Goal: Information Seeking & Learning: Learn about a topic

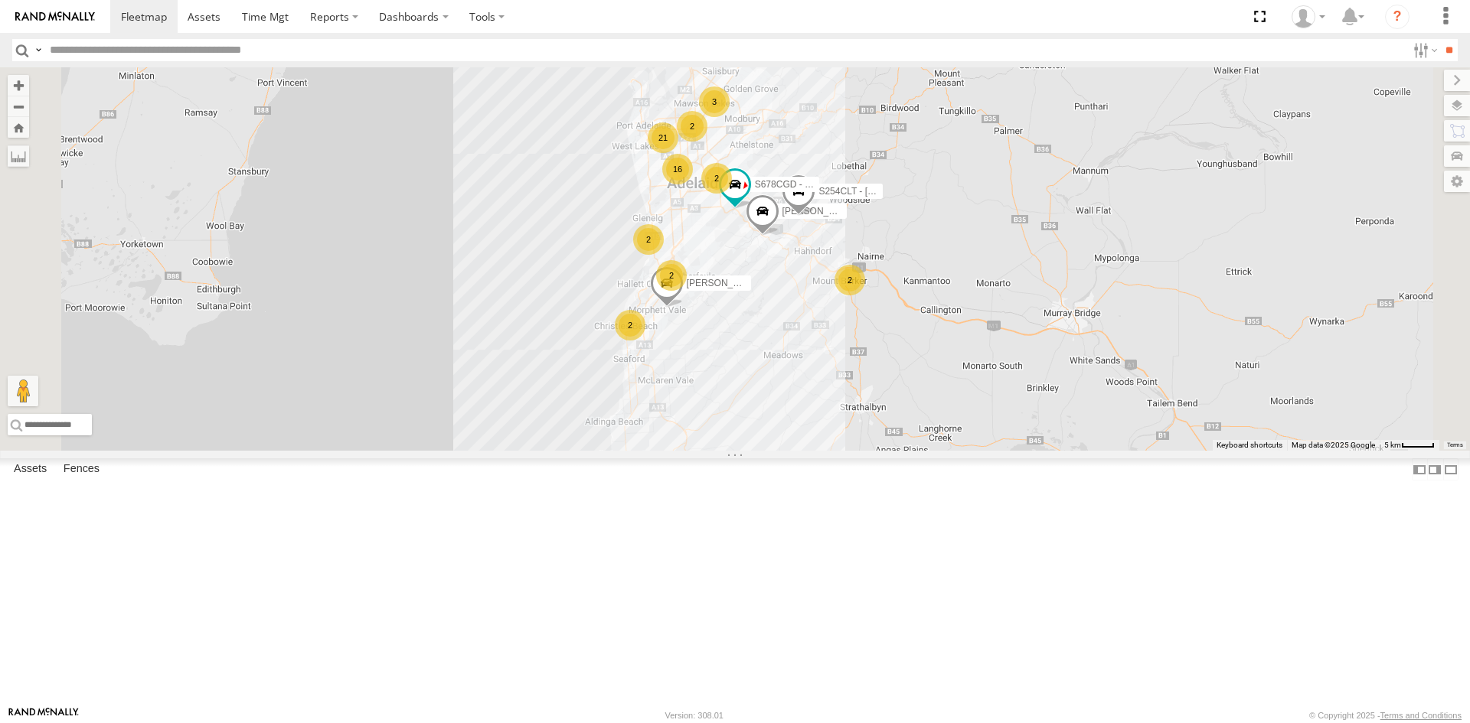
click at [0, 0] on div "S678CGD - Fridge It Sprinter" at bounding box center [0, 0] width 0 height 0
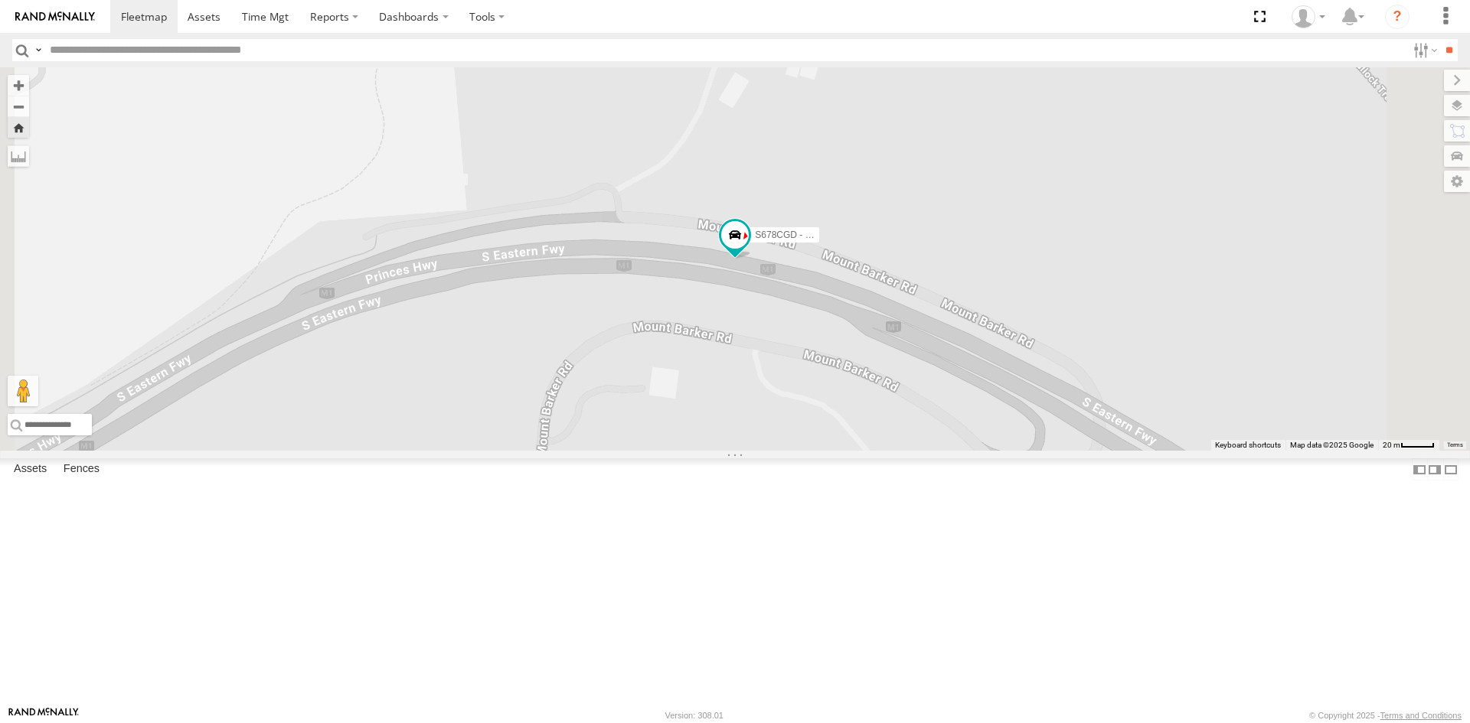
click at [0, 0] on link at bounding box center [0, 0] width 0 height 0
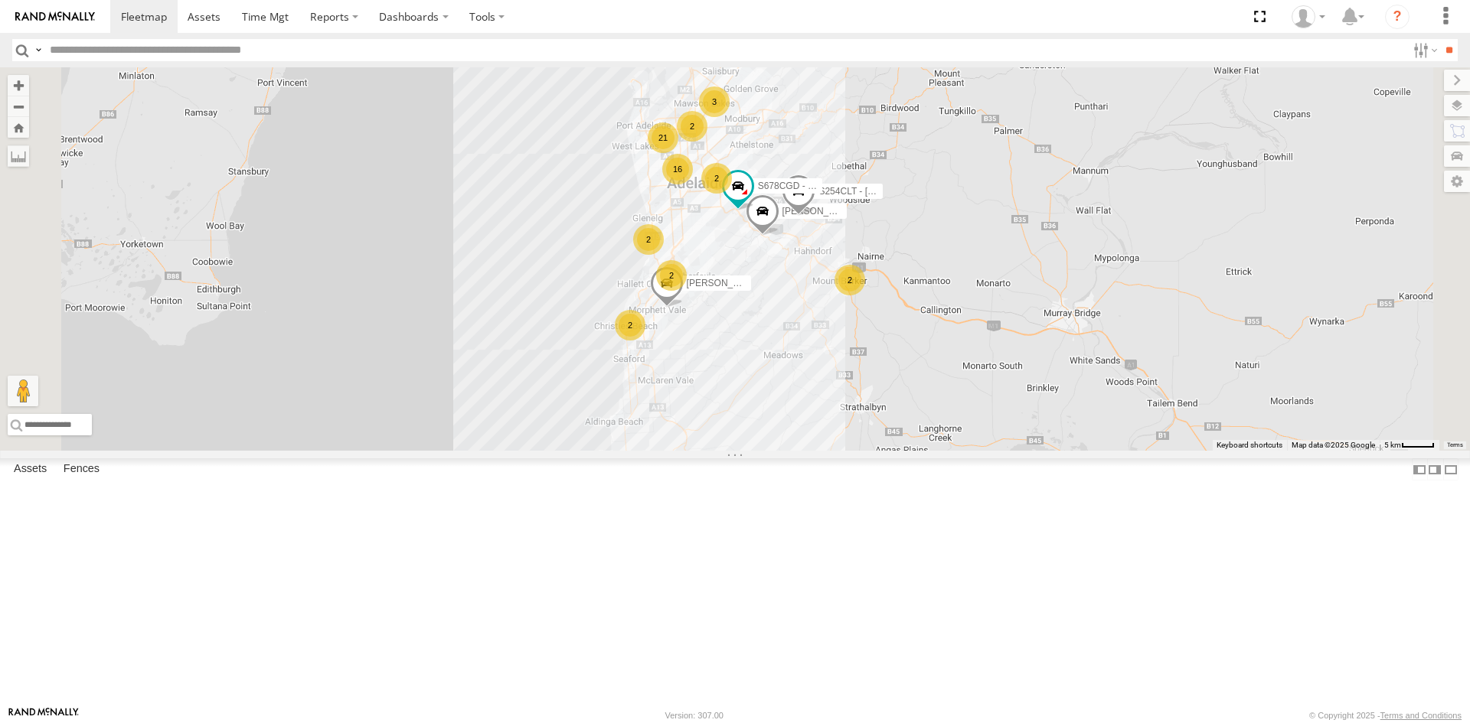
click at [0, 0] on div "All Assets" at bounding box center [0, 0] width 0 height 0
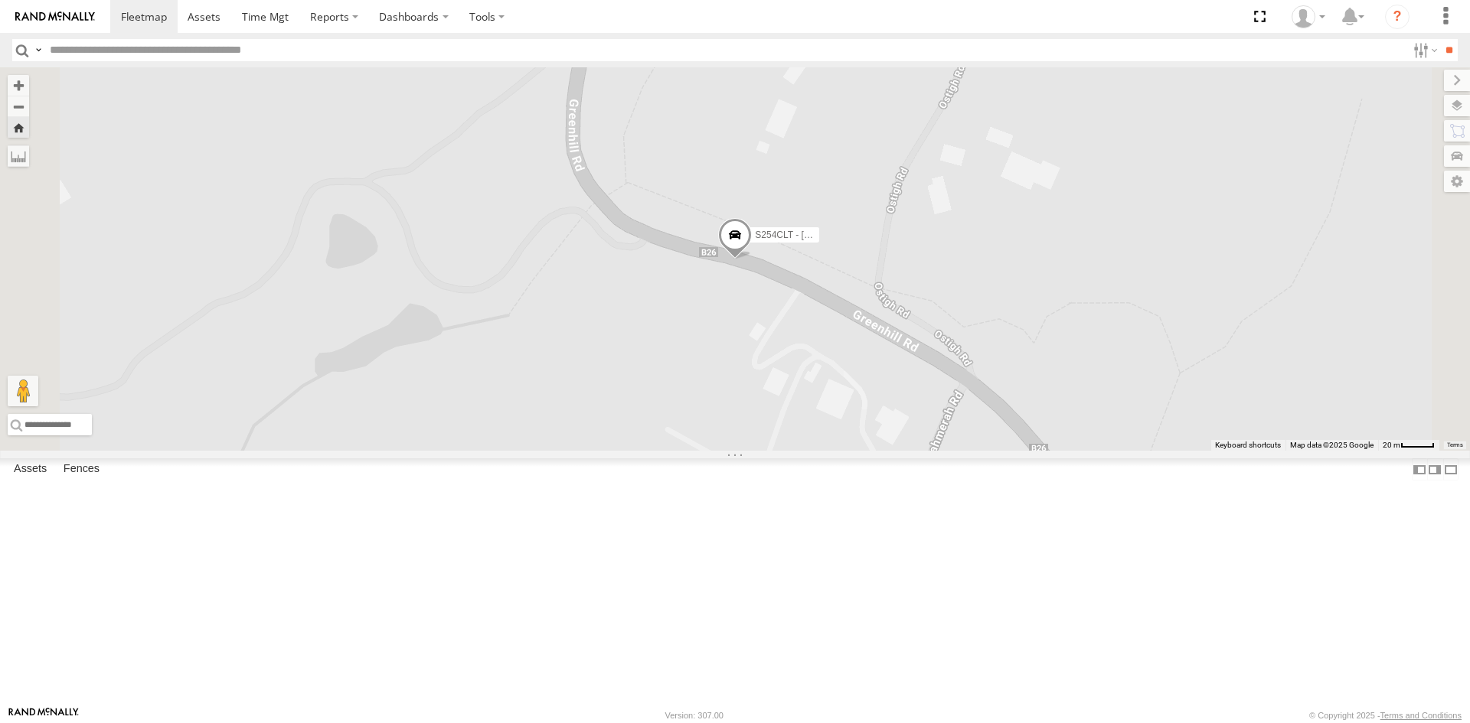
click at [0, 0] on link at bounding box center [0, 0] width 0 height 0
